Goal: Task Accomplishment & Management: Manage account settings

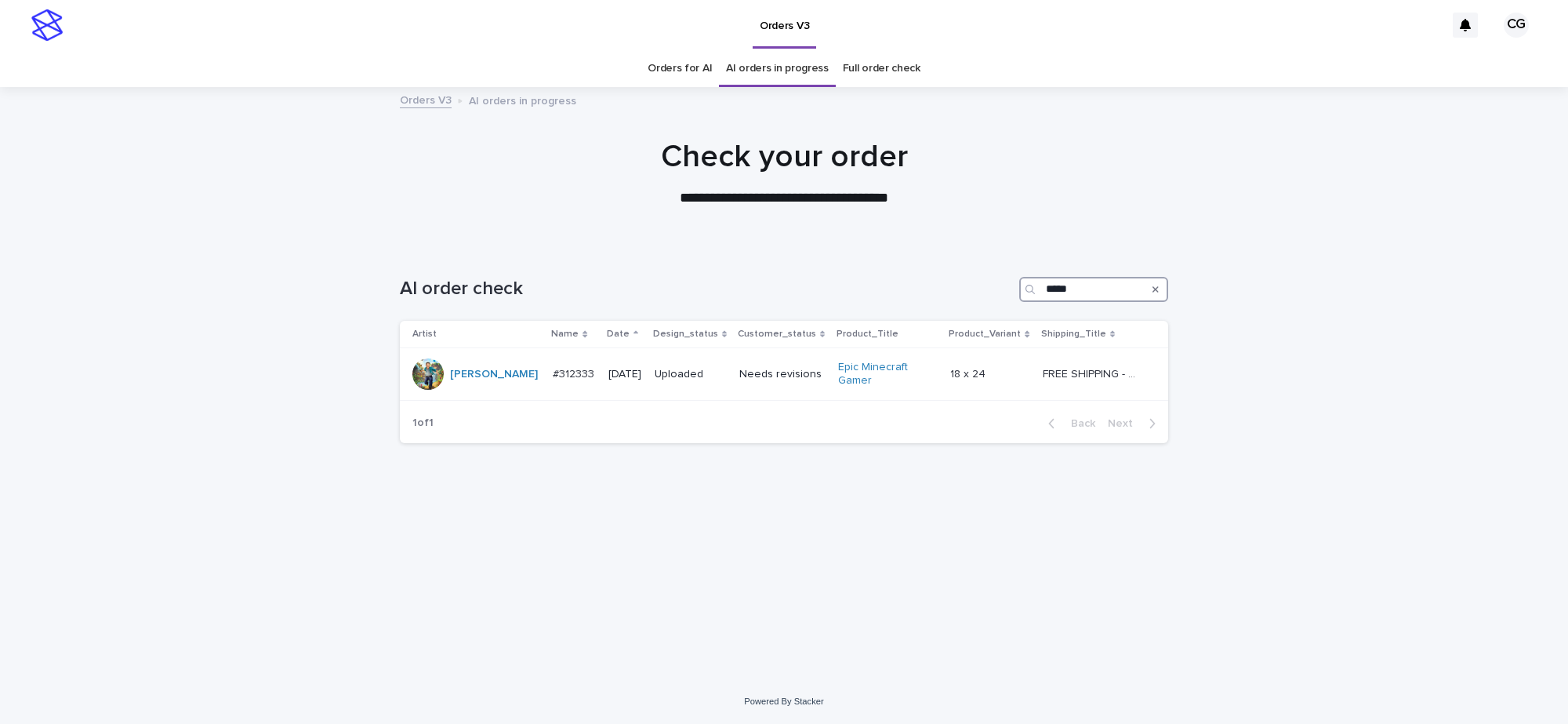
click at [1099, 290] on input "*****" at bounding box center [1093, 290] width 149 height 25
type input "**********"
click at [1157, 287] on icon "Search" at bounding box center [1155, 289] width 6 height 6
click at [672, 74] on link "Orders for AI" at bounding box center [680, 68] width 64 height 37
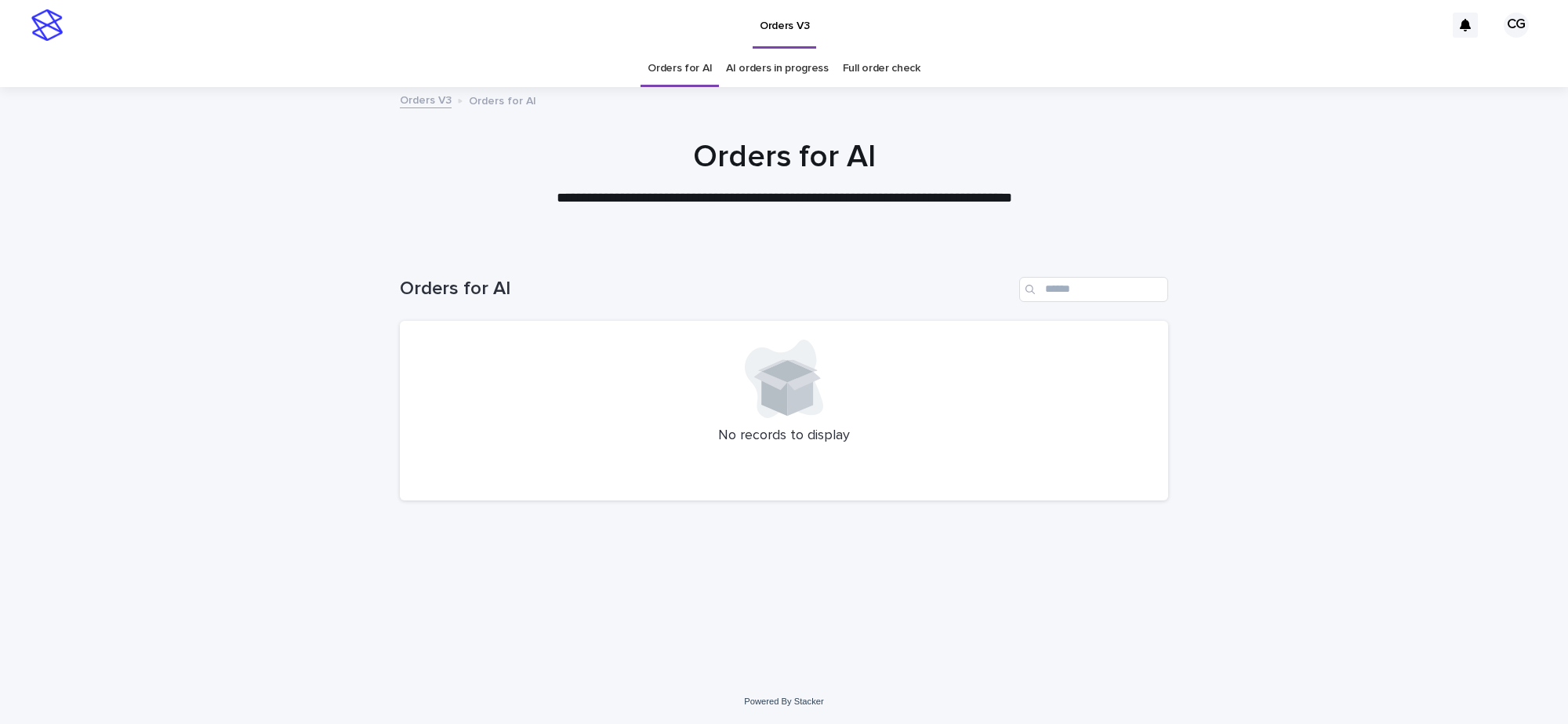
drag, startPoint x: 1278, startPoint y: 579, endPoint x: 1449, endPoint y: 484, distance: 195.6
click at [1449, 484] on div "Loading... Saving… Loading... Saving… Orders for AI No records to display" at bounding box center [784, 462] width 1568 height 433
click at [1396, 444] on div "Loading... Saving… Loading... Saving… Orders for AI No records to display" at bounding box center [784, 462] width 1568 height 433
click at [1319, 392] on div "Loading... Saving… Loading... Saving… Orders for AI No records to display" at bounding box center [784, 462] width 1568 height 433
drag, startPoint x: 939, startPoint y: 605, endPoint x: 952, endPoint y: 604, distance: 13.0
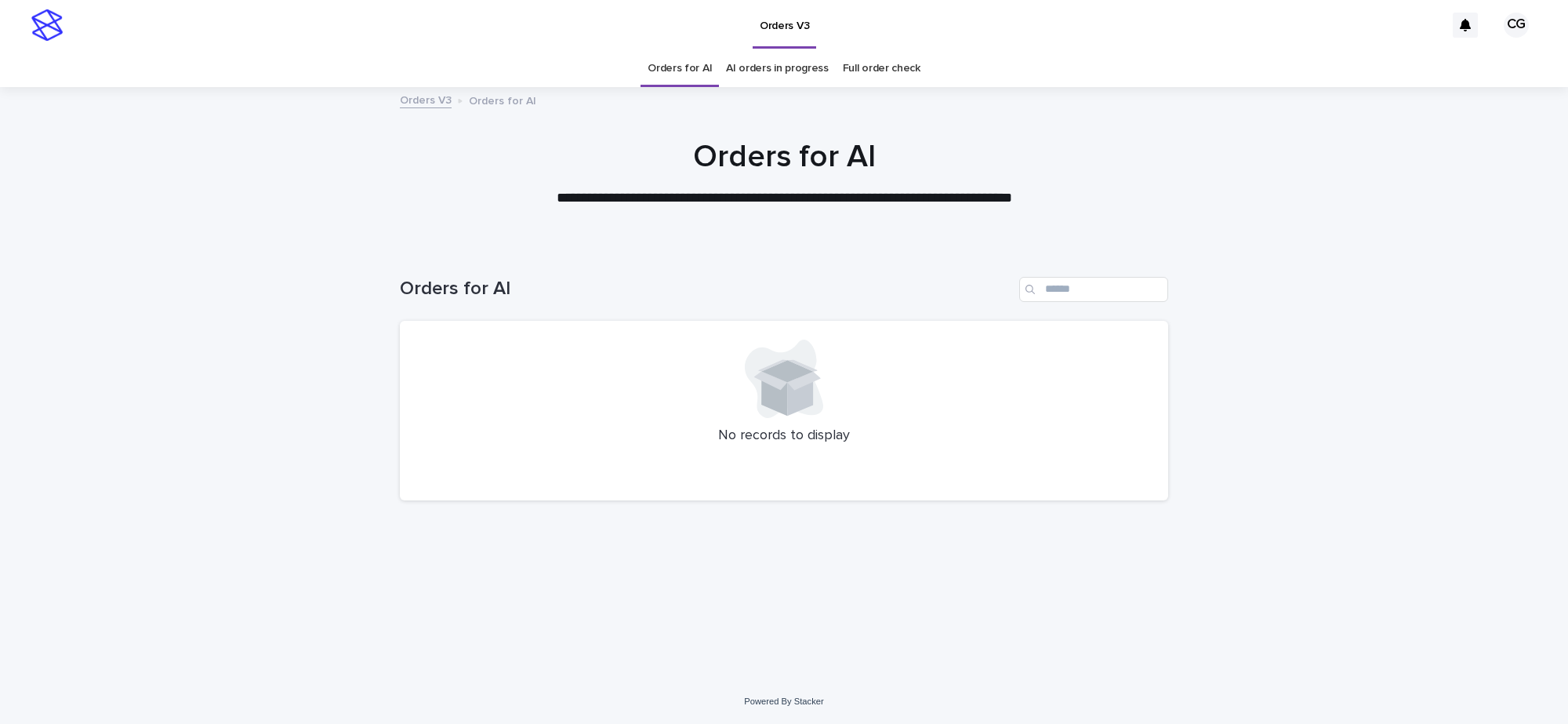
click at [942, 604] on div "Loading... Saving… Loading... Saving… Orders for AI No records to display" at bounding box center [784, 442] width 784 height 394
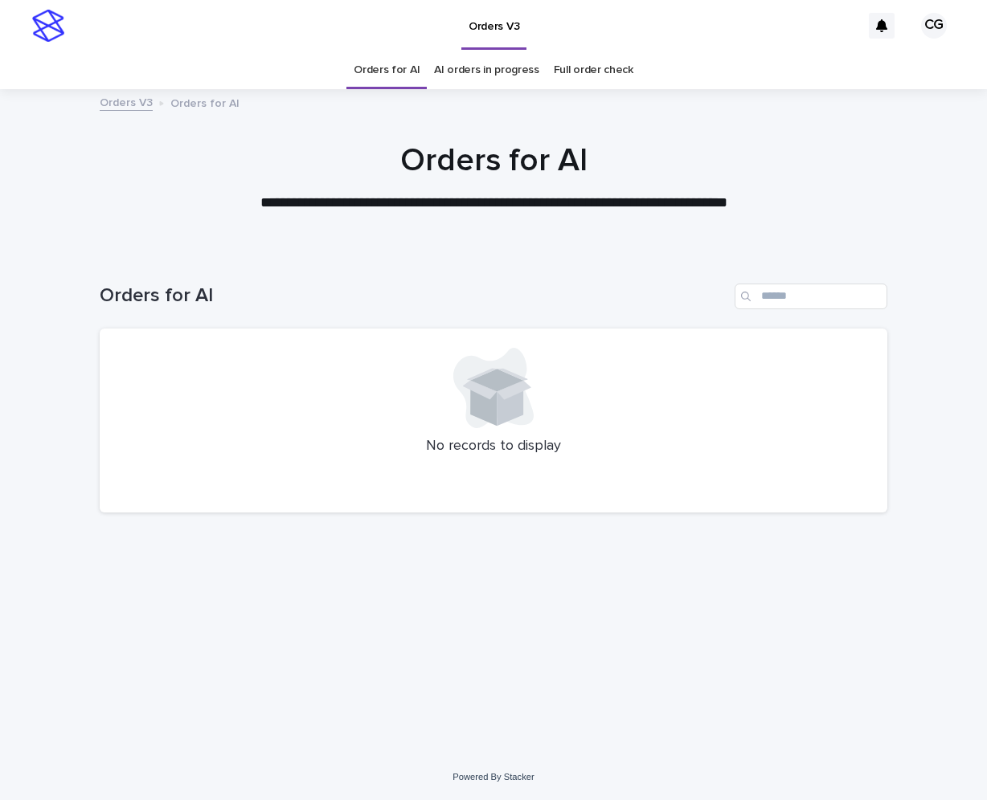
drag, startPoint x: 880, startPoint y: 0, endPoint x: 421, endPoint y: 120, distance: 474.1
click at [419, 117] on div at bounding box center [493, 170] width 987 height 161
click at [924, 249] on div at bounding box center [493, 170] width 987 height 161
click at [692, 608] on div "Loading... Saving… Loading... Saving… Orders for AI No records to display" at bounding box center [493, 482] width 803 height 463
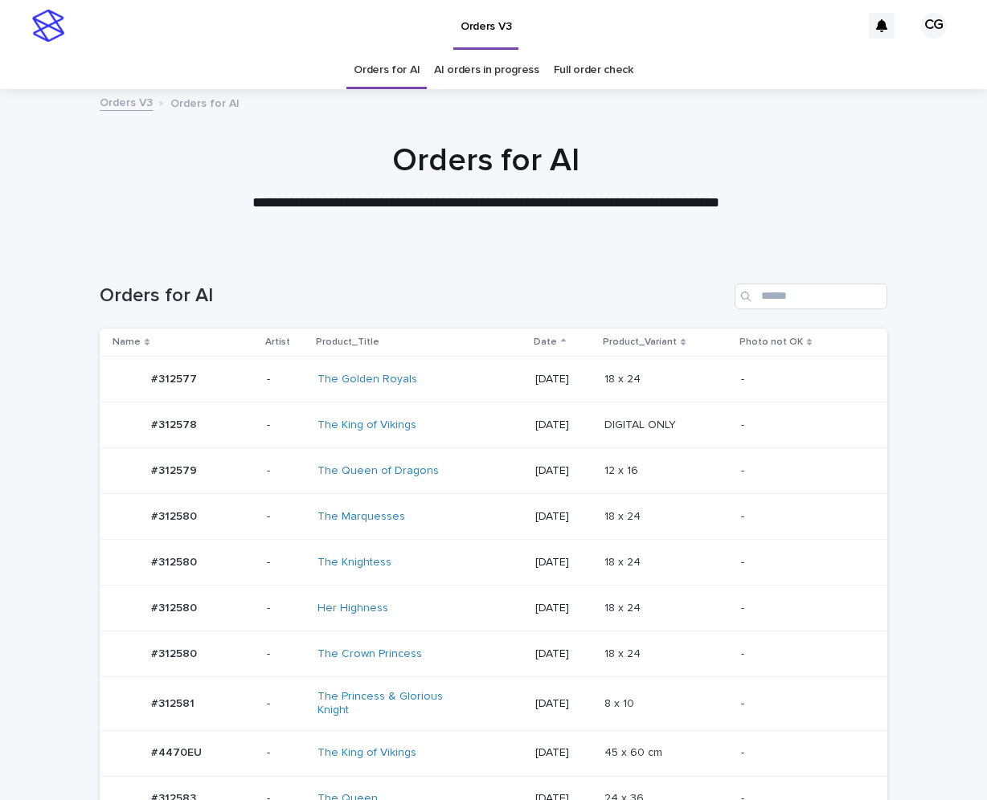
click at [463, 715] on div "The Princess & Glorious Knight" at bounding box center [419, 704] width 204 height 40
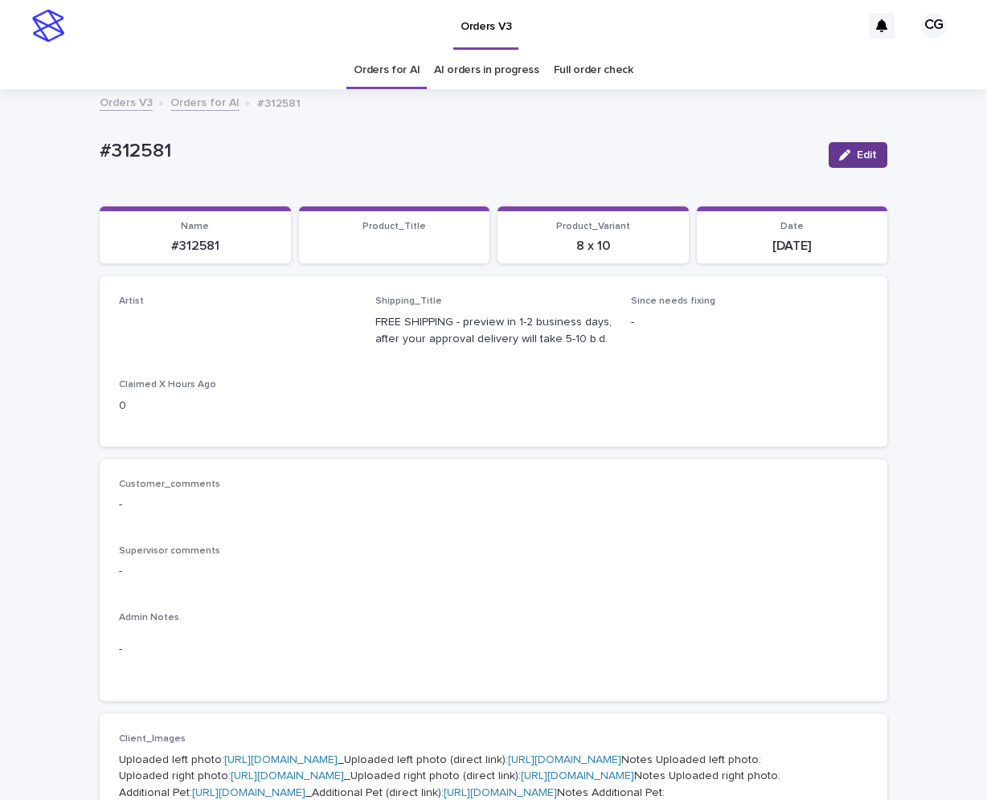
click at [846, 152] on div "button" at bounding box center [848, 154] width 18 height 11
click at [165, 303] on p "Artist" at bounding box center [237, 301] width 237 height 11
drag, startPoint x: 182, startPoint y: 318, endPoint x: 187, endPoint y: 348, distance: 30.3
click at [183, 319] on div "Select..." at bounding box center [211, 330] width 183 height 27
paste input "**********"
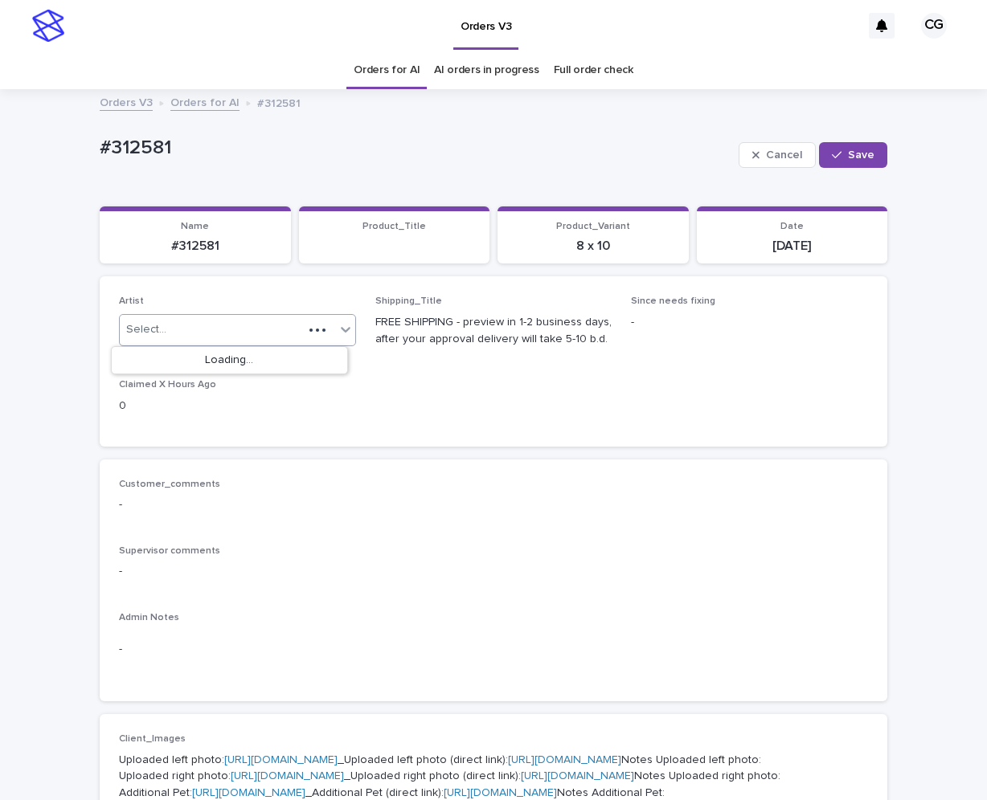
type input "**********"
click at [196, 360] on div "Loading..." at bounding box center [229, 360] width 235 height 27
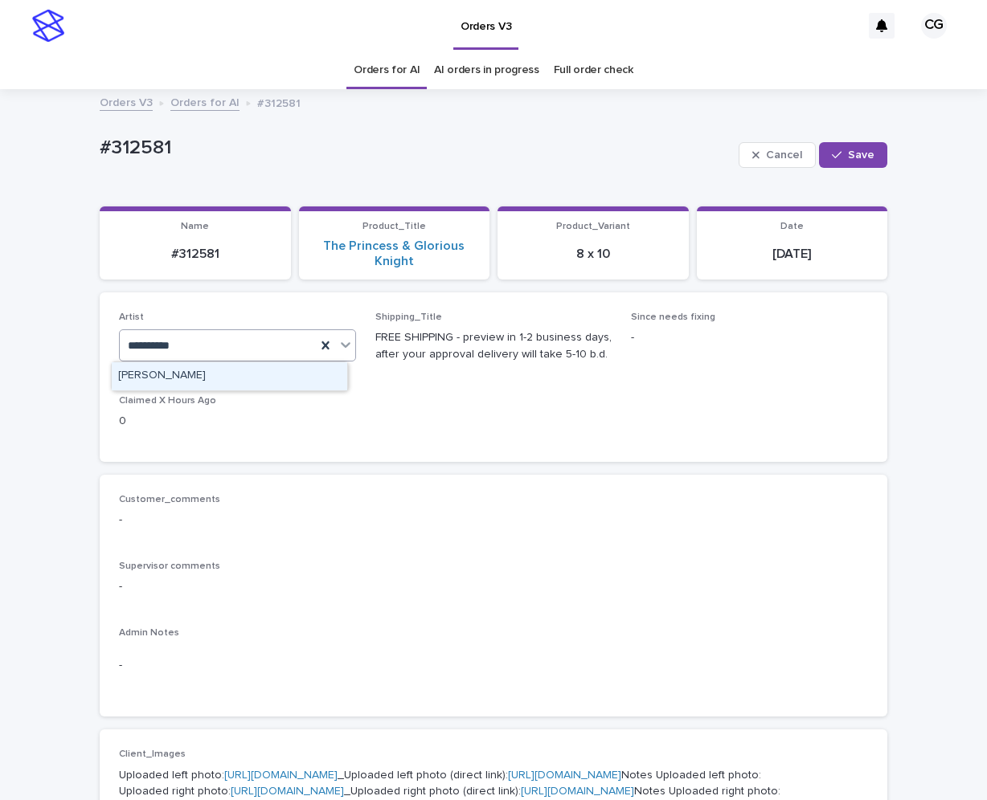
click at [235, 376] on div "[PERSON_NAME]" at bounding box center [229, 376] width 235 height 28
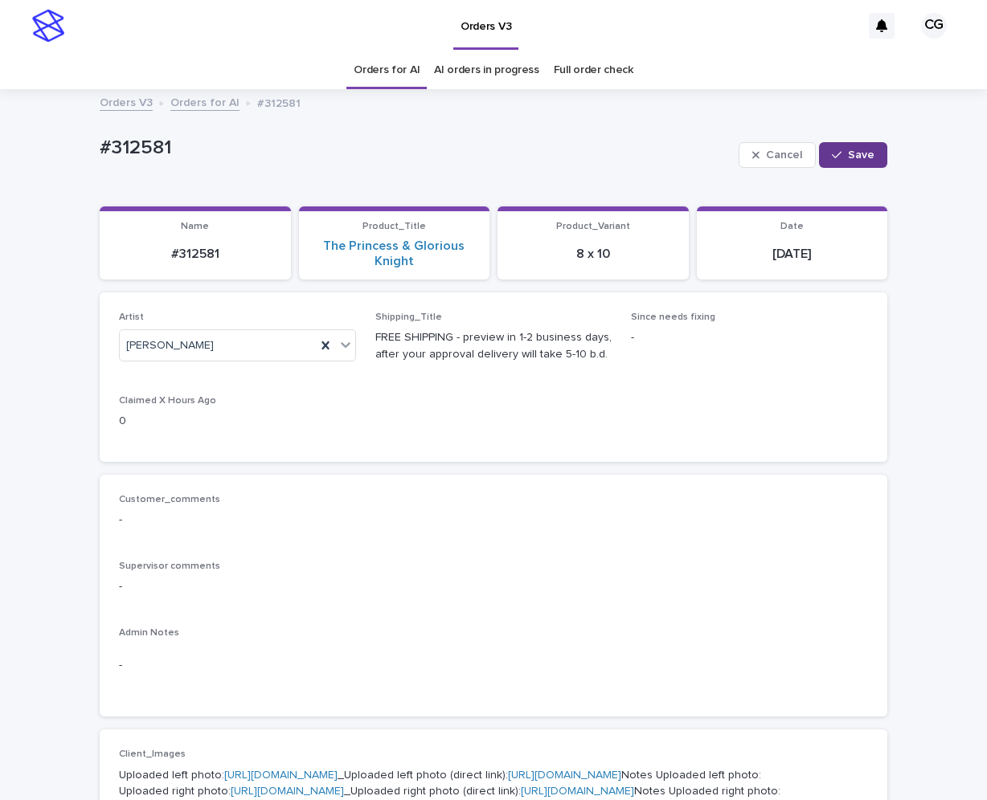
click at [864, 153] on span "Save" at bounding box center [861, 154] width 27 height 11
drag, startPoint x: 84, startPoint y: 152, endPoint x: 233, endPoint y: 172, distance: 150.0
copy p "#312581"
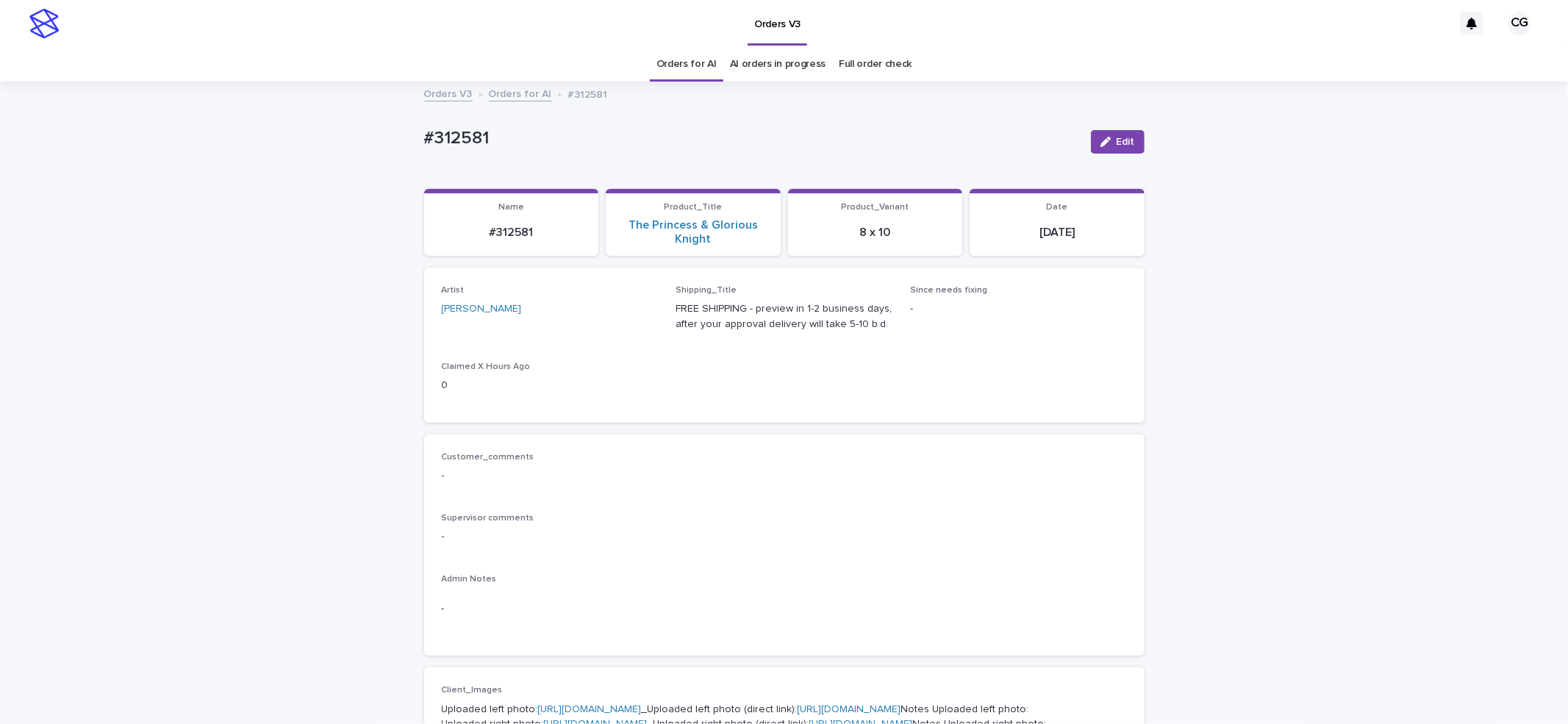
drag, startPoint x: 310, startPoint y: 373, endPoint x: 608, endPoint y: 271, distance: 315.0
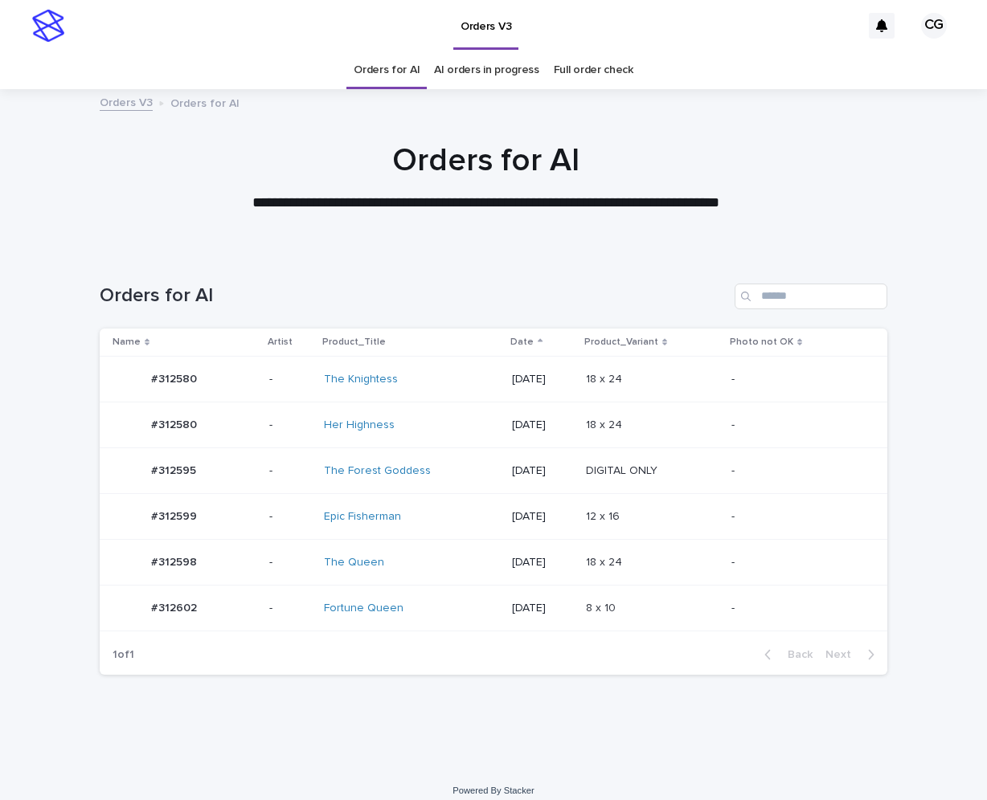
click at [460, 586] on td "The Queen" at bounding box center [411, 563] width 189 height 46
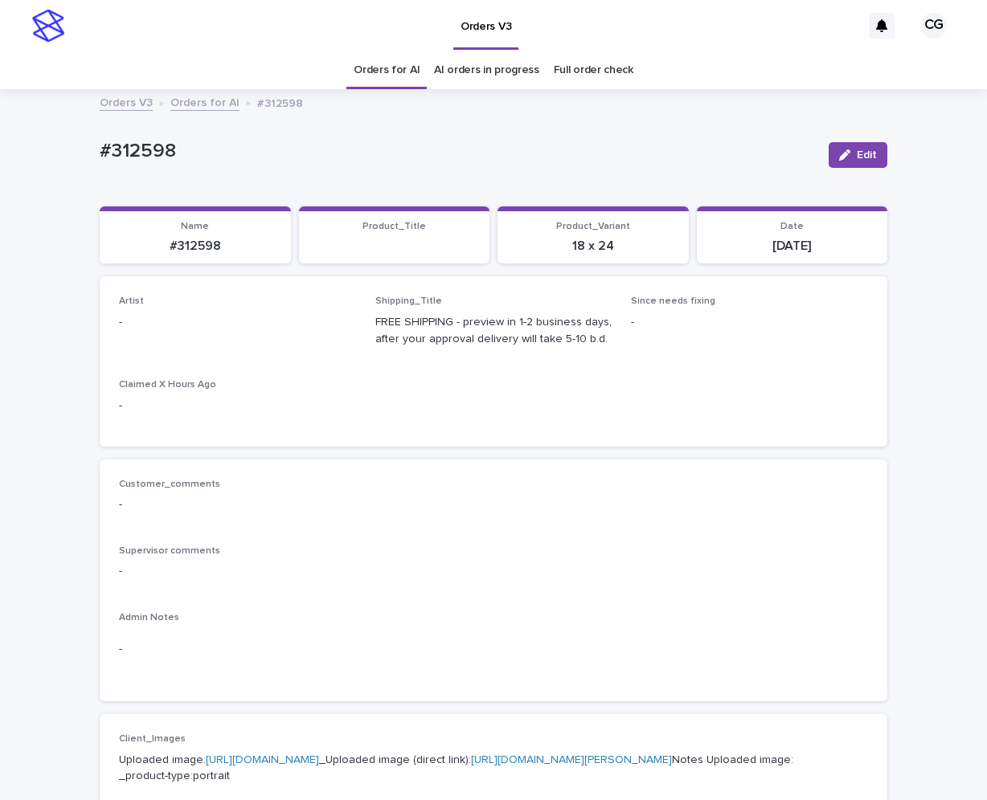
drag, startPoint x: 855, startPoint y: 148, endPoint x: 396, endPoint y: 304, distance: 484.5
click at [846, 152] on button "Edit" at bounding box center [857, 155] width 59 height 26
click at [220, 339] on div "Select..." at bounding box center [211, 330] width 183 height 27
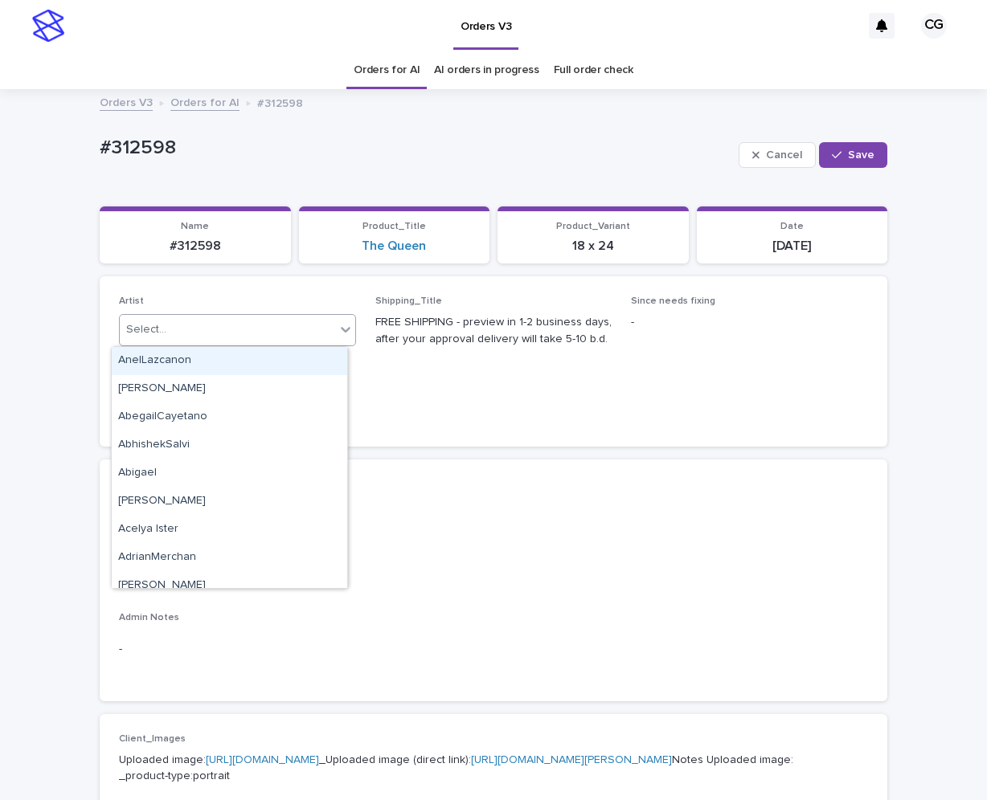
paste input "**********"
type input "**********"
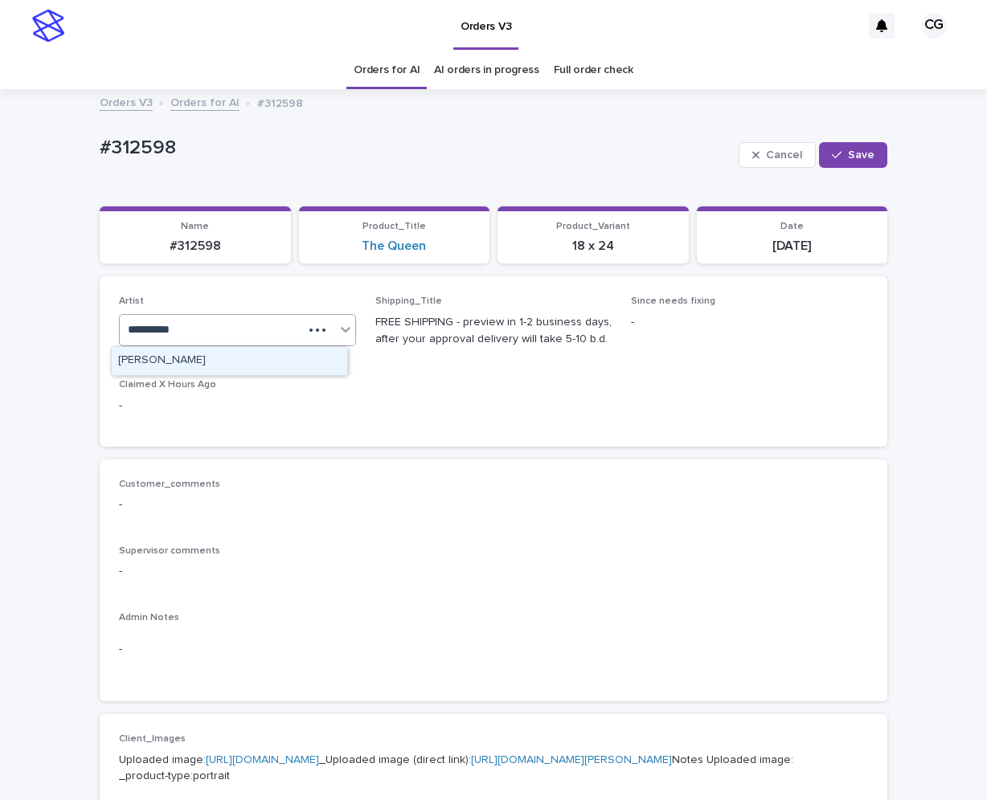
click at [241, 360] on div "[PERSON_NAME]" at bounding box center [229, 361] width 235 height 28
drag, startPoint x: 860, startPoint y: 165, endPoint x: 850, endPoint y: 170, distance: 10.8
click at [861, 164] on button "Save" at bounding box center [853, 155] width 68 height 26
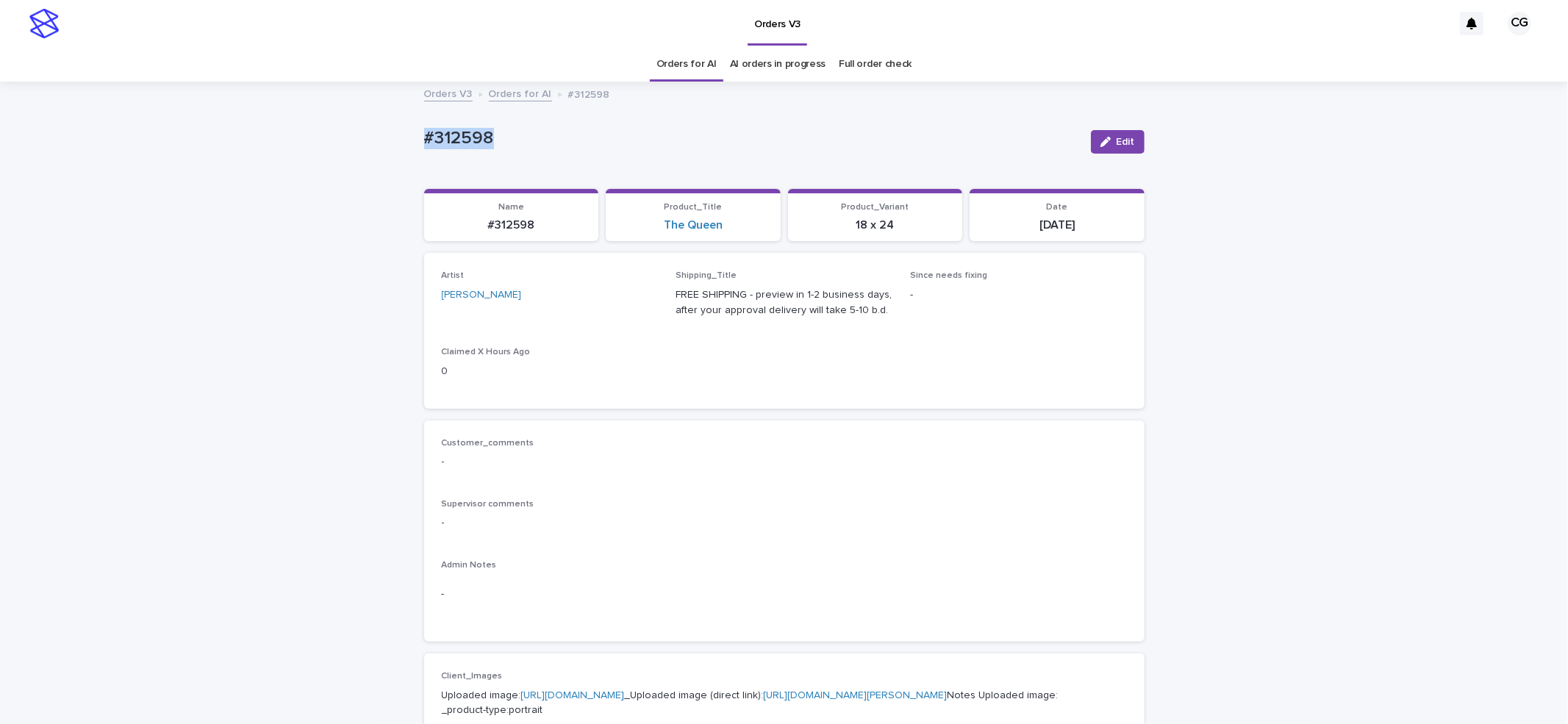
drag, startPoint x: 385, startPoint y: 141, endPoint x: 498, endPoint y: 148, distance: 113.2
copy p "#312598"
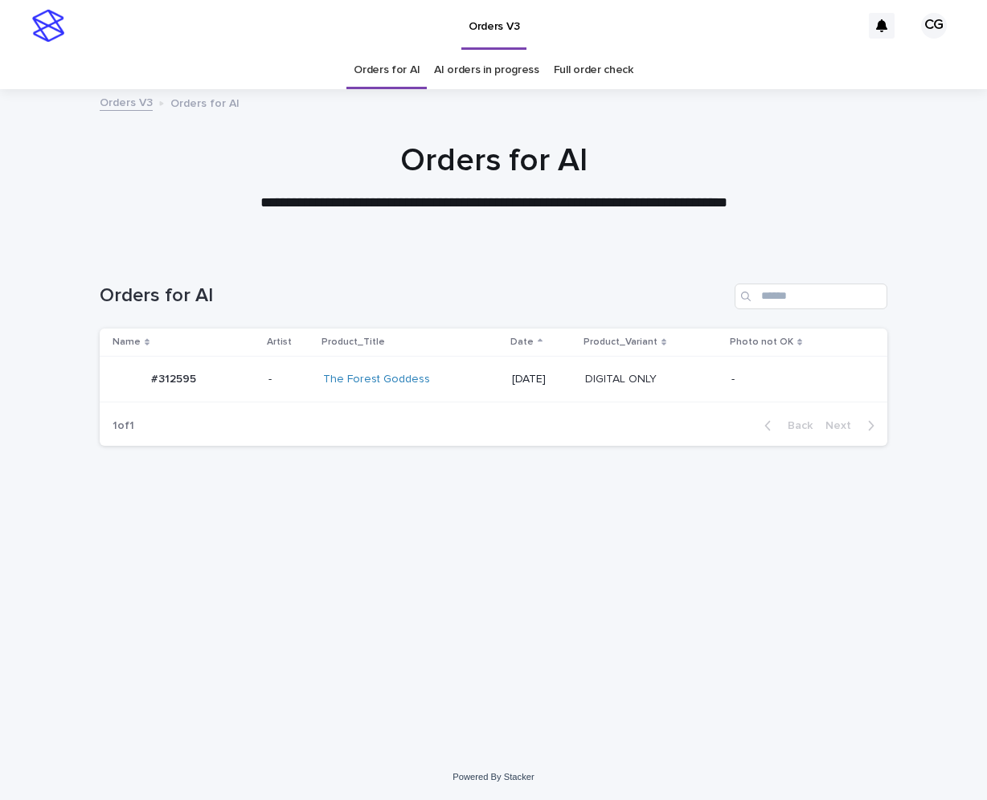
click at [515, 374] on p "[DATE]" at bounding box center [542, 380] width 60 height 14
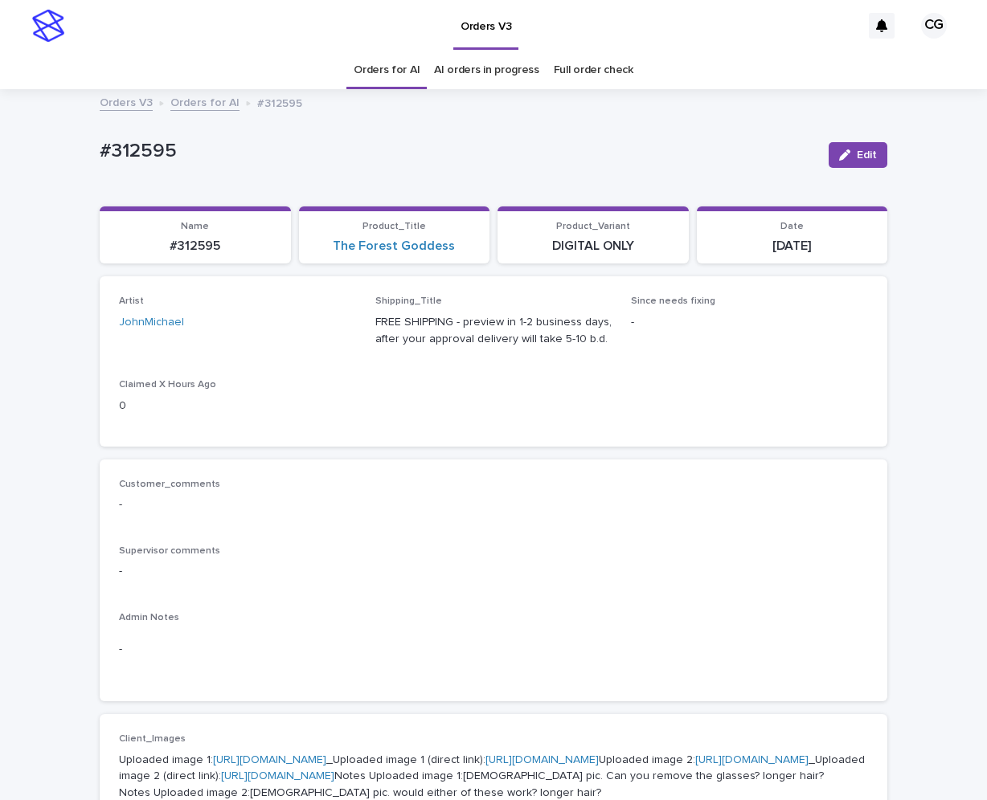
drag, startPoint x: 856, startPoint y: 165, endPoint x: 394, endPoint y: 300, distance: 481.3
click at [850, 165] on button "Edit" at bounding box center [857, 155] width 59 height 26
click at [249, 322] on div "JohnMichael" at bounding box center [218, 330] width 196 height 27
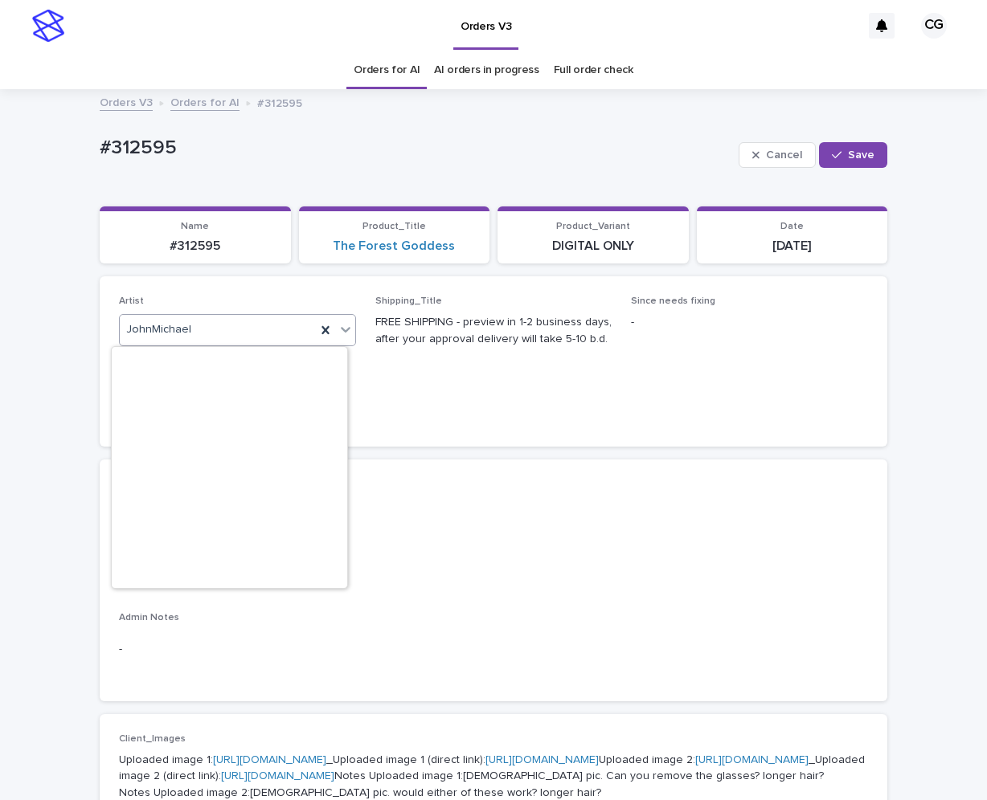
paste input "**********"
type input "**********"
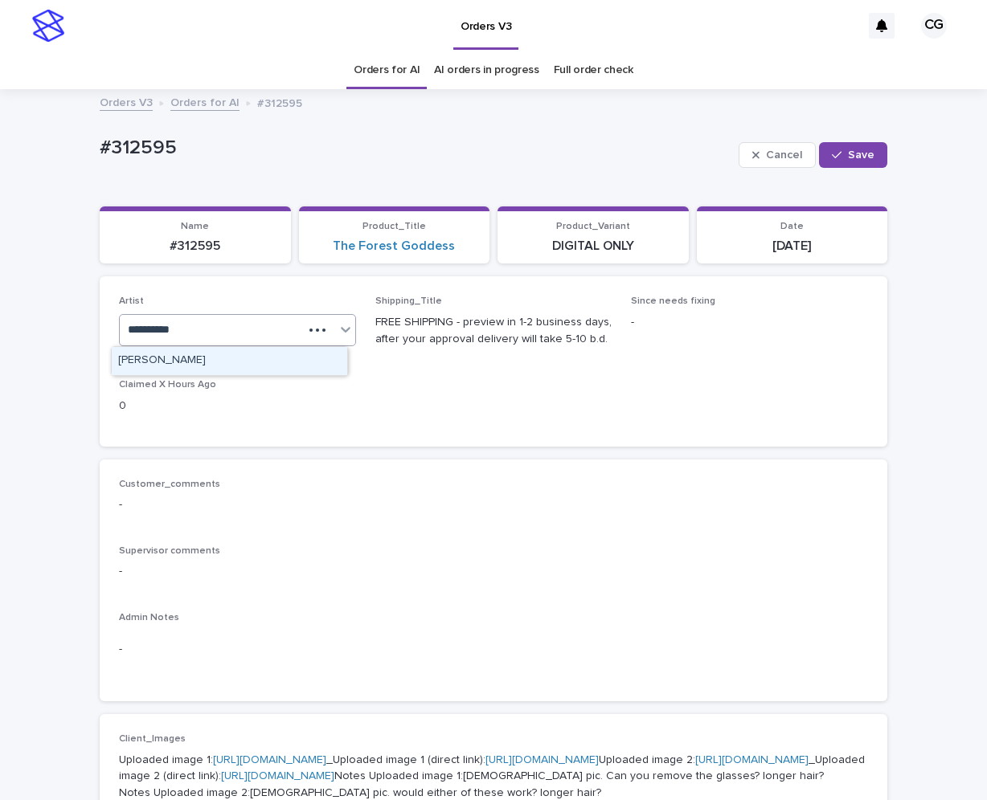
drag, startPoint x: 249, startPoint y: 357, endPoint x: 259, endPoint y: 366, distance: 13.6
click at [249, 360] on div "[PERSON_NAME]" at bounding box center [229, 361] width 235 height 28
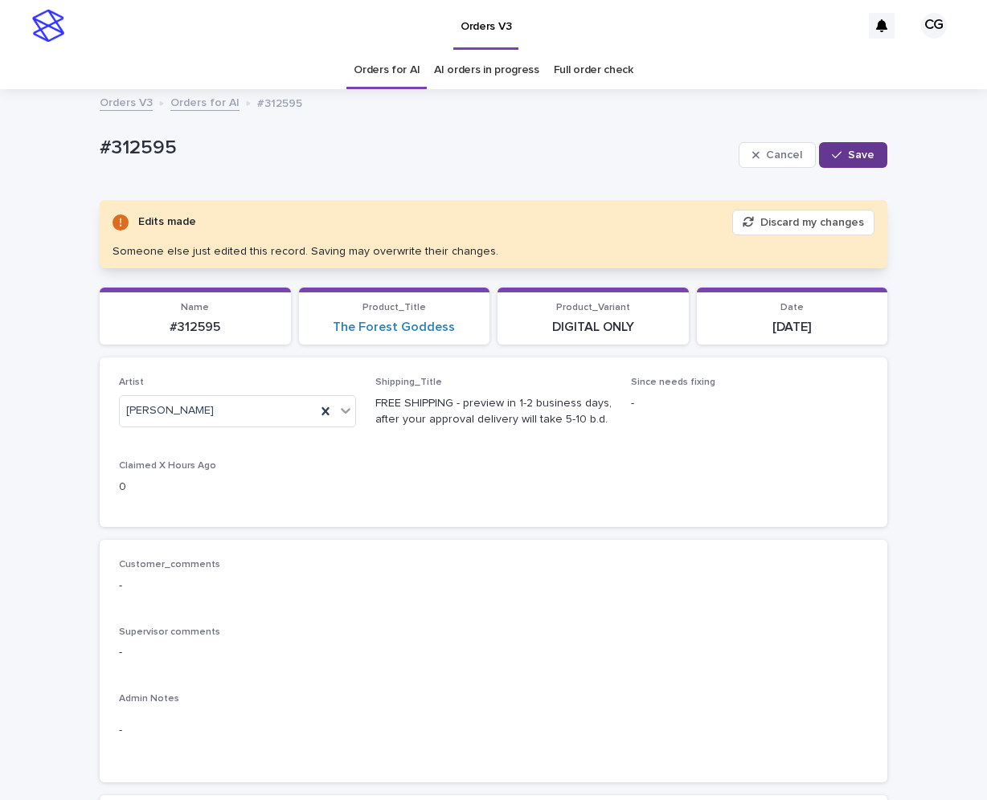
click at [865, 152] on span "Save" at bounding box center [861, 154] width 27 height 11
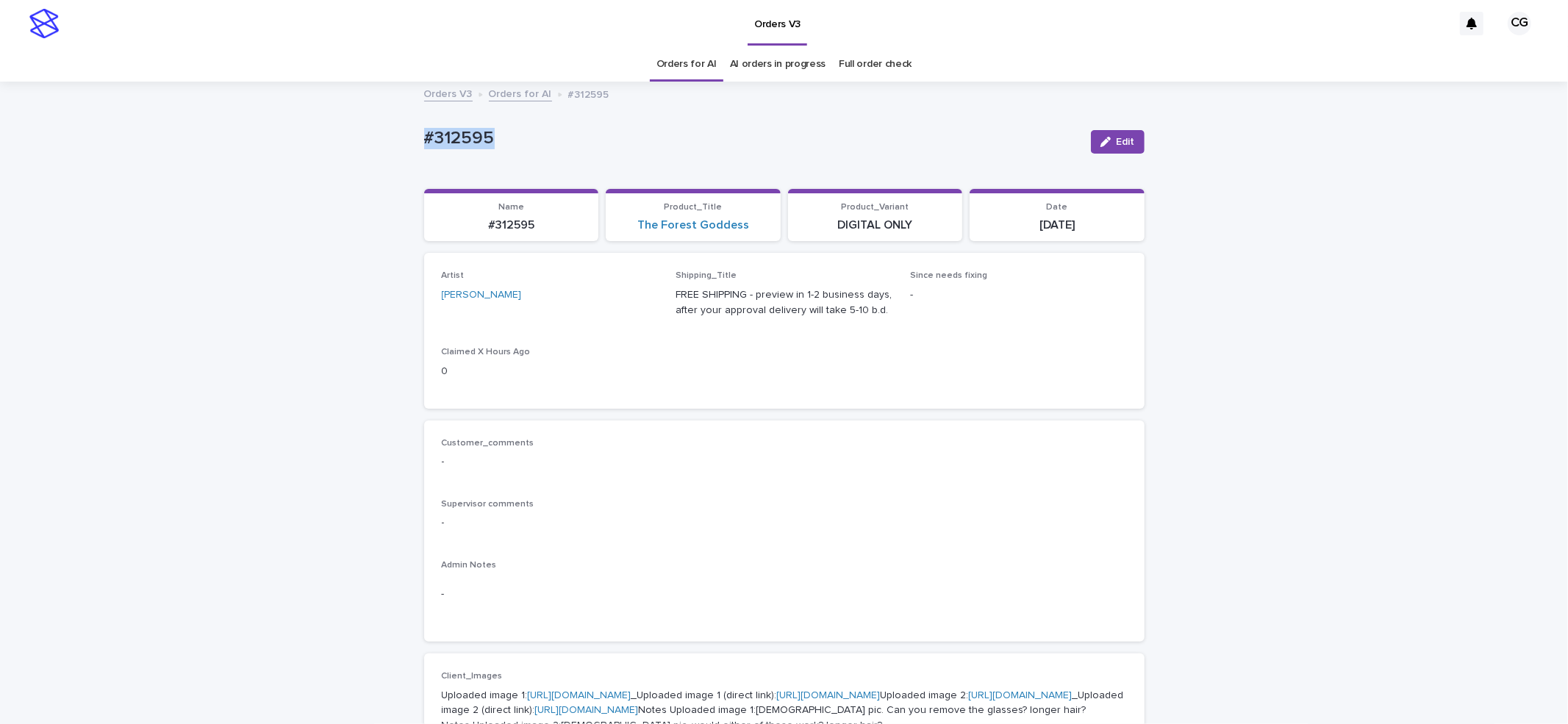
drag, startPoint x: 392, startPoint y: 147, endPoint x: 521, endPoint y: 144, distance: 129.0
copy p "#312595"
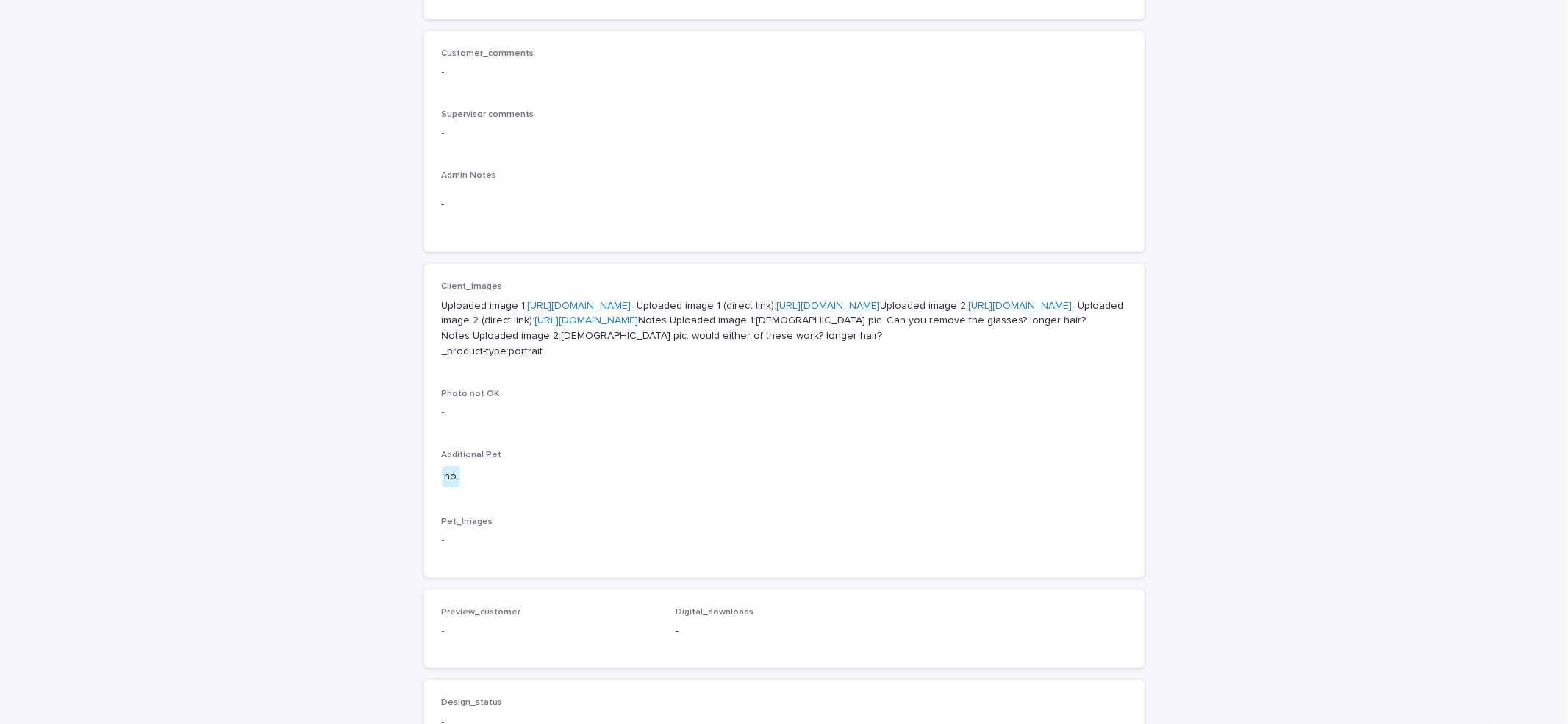
scroll to position [392, 0]
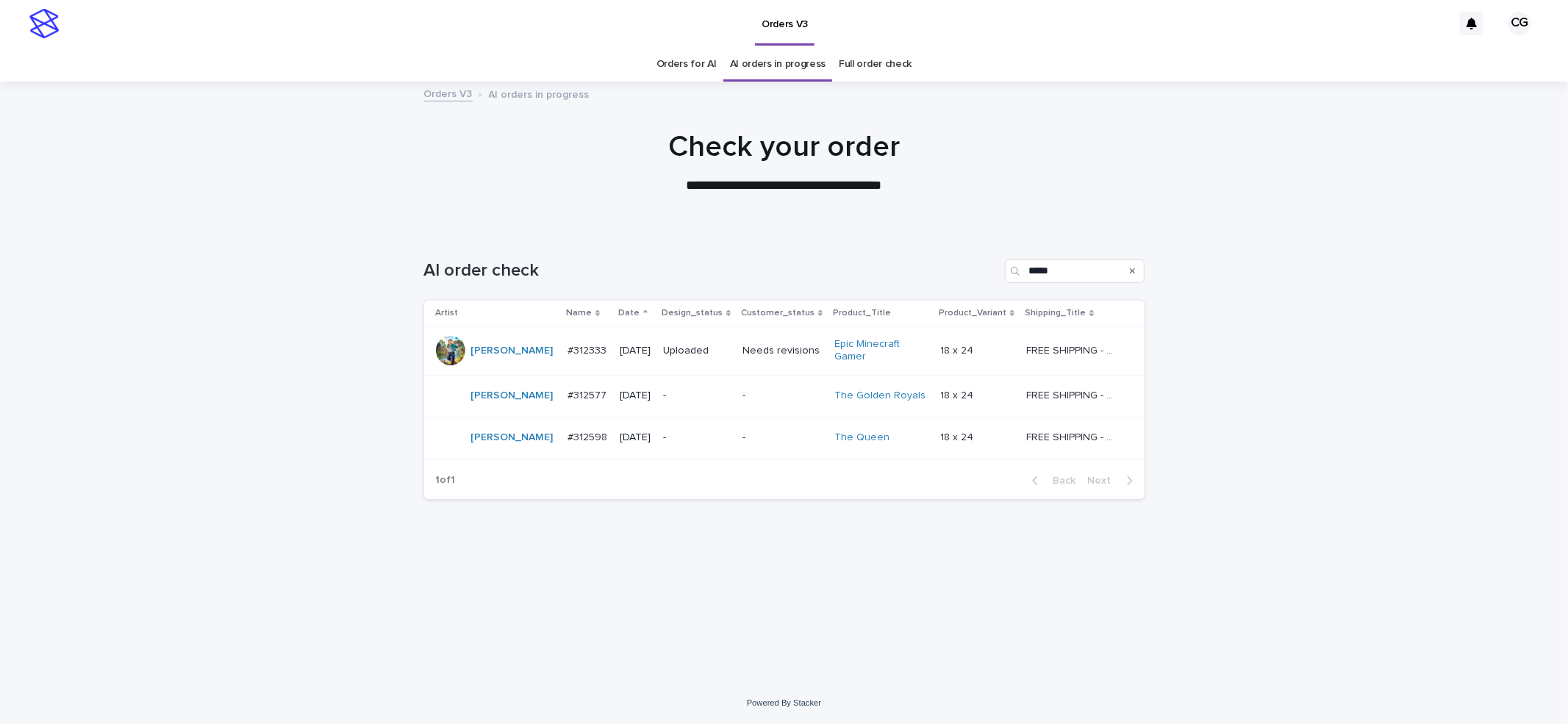
click at [665, 56] on link "Orders for AI" at bounding box center [686, 64] width 60 height 35
